Goal: Answer question/provide support: Share knowledge or assist other users

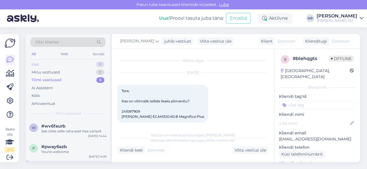
click at [71, 57] on div "All Web Socials" at bounding box center [67, 54] width 75 height 9
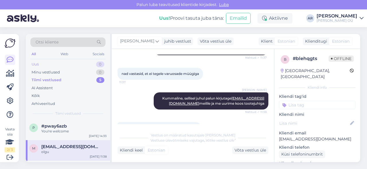
click at [73, 65] on div "Uus 0" at bounding box center [67, 64] width 75 height 8
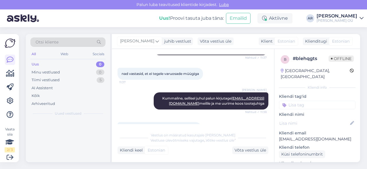
scroll to position [0, 0]
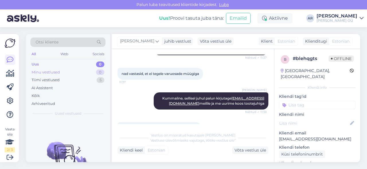
click at [74, 72] on div "Minu vestlused 0" at bounding box center [67, 72] width 75 height 8
click at [51, 77] on div "Tiimi vestlused" at bounding box center [46, 80] width 28 height 6
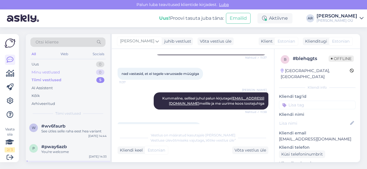
drag, startPoint x: 51, startPoint y: 78, endPoint x: 55, endPoint y: 74, distance: 5.3
click at [55, 74] on div "Uus 0 Minu vestlused 0 Tiimi vestlused 5 AI Assistent Kõik Arhiveeritud" at bounding box center [67, 83] width 75 height 47
click at [55, 74] on div "Minu vestlused" at bounding box center [46, 73] width 28 height 6
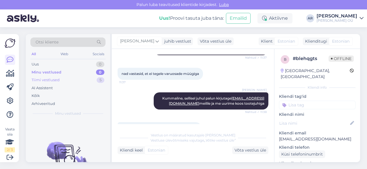
click at [60, 78] on div "Tiimi vestlused 5" at bounding box center [67, 80] width 75 height 8
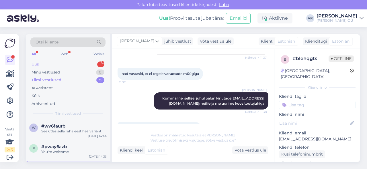
click at [68, 63] on div "Uus 1" at bounding box center [67, 64] width 75 height 8
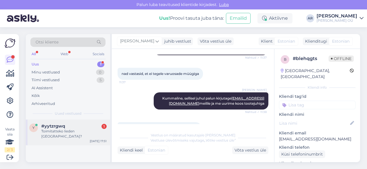
click at [73, 126] on div "#yytzrgwq 1" at bounding box center [73, 126] width 65 height 5
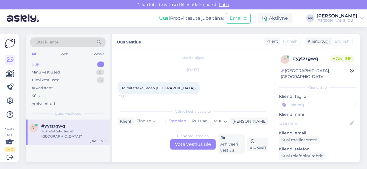
click at [188, 141] on div "Finnish to Estonian Võta vestlus üle" at bounding box center [192, 144] width 45 height 10
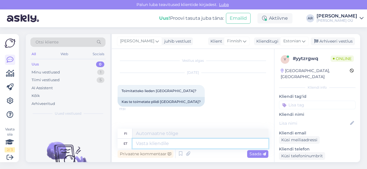
click at [188, 143] on textarea at bounding box center [200, 144] width 136 height 10
type textarea "ka"
type textarea "k"
type textarea "kah"
type textarea "anteeksi"
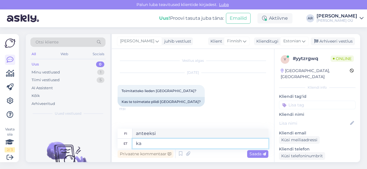
type textarea "k"
type textarea "Tere!"
type textarea "Hei!"
type textarea "Tere! kahjuks"
type textarea "Hei! valitettavasti"
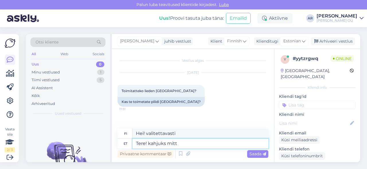
type textarea "Tere! kahjuks mitte"
type textarea "Hei! valitettavasti ei"
type textarea "Tere! kahjuks mitte"
click at [257, 155] on span "Saada" at bounding box center [257, 154] width 17 height 5
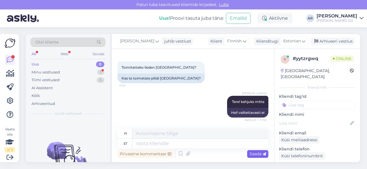
scroll to position [58, 0]
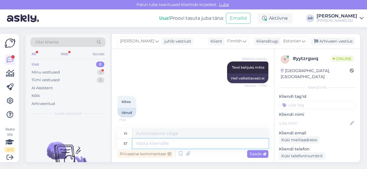
click at [232, 145] on textarea at bounding box center [200, 144] width 136 height 10
type textarea "P"
type textarea "Palun!"
type textarea "Ole hyvä!"
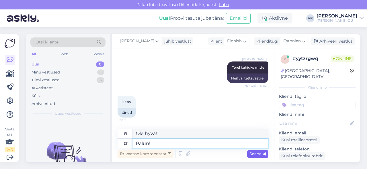
type textarea "Palun!"
click at [256, 153] on span "Saada" at bounding box center [257, 154] width 17 height 5
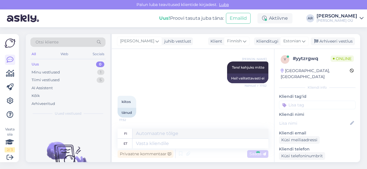
scroll to position [92, 0]
